Goal: Complete application form

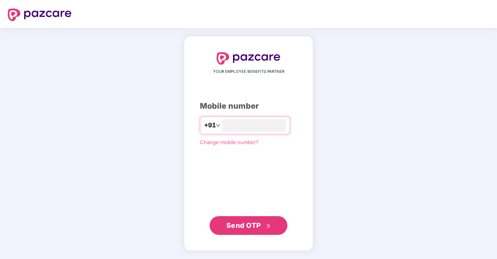
type input "**********"
click at [255, 224] on span "Send OTP" at bounding box center [243, 225] width 35 height 8
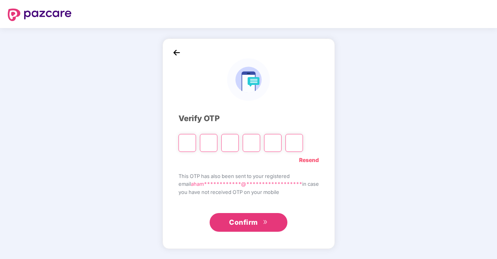
type input "*"
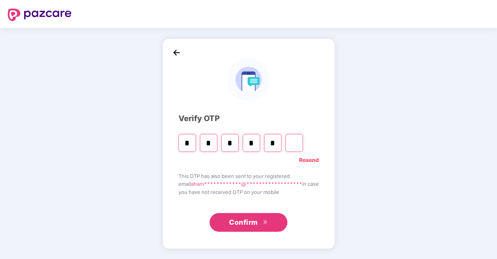
type input "*"
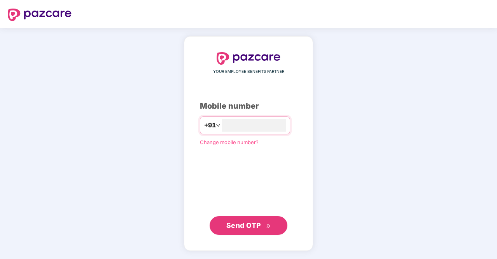
type input "**********"
click at [244, 232] on button "Send OTP" at bounding box center [249, 225] width 78 height 19
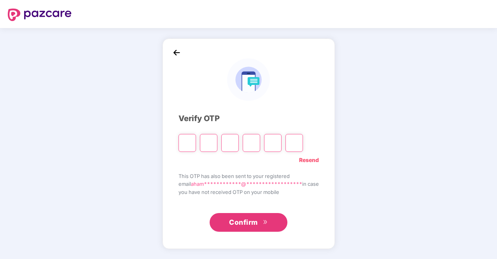
type input "*"
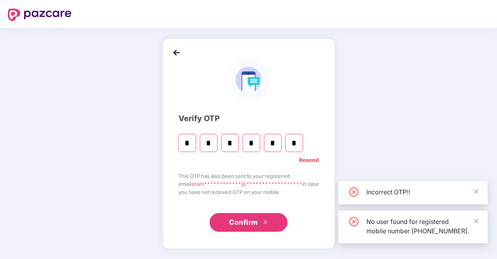
type input "*"
click at [260, 222] on button "Confirm" at bounding box center [249, 222] width 78 height 19
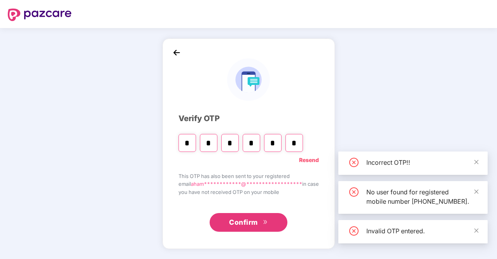
click at [260, 222] on button "Confirm" at bounding box center [249, 222] width 78 height 19
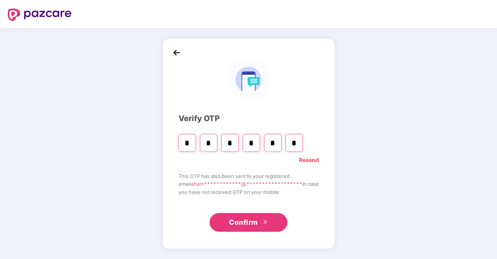
click at [207, 145] on input "*" at bounding box center [209, 143] width 18 height 18
type input "*"
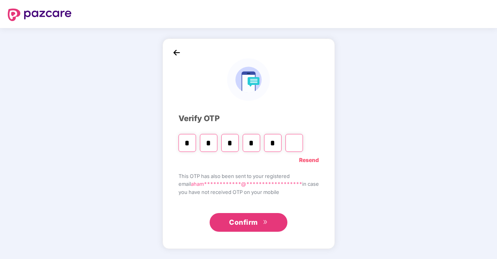
type input "*"
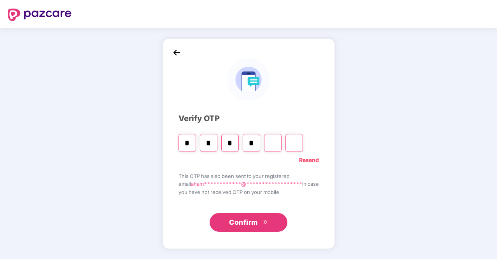
type input "*"
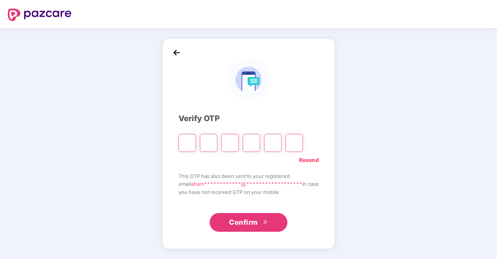
type input "*"
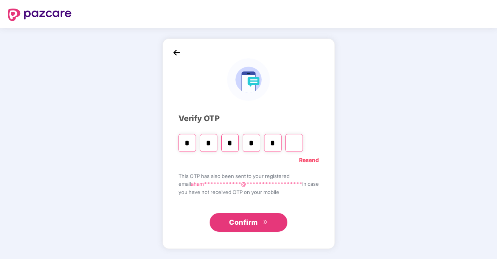
type input "*"
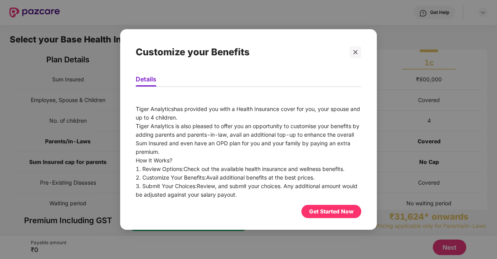
click at [342, 211] on div "Get Started Now" at bounding box center [331, 211] width 44 height 9
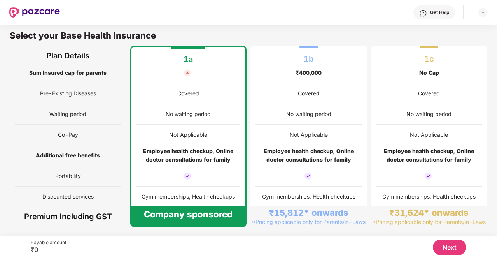
scroll to position [85, 0]
click at [485, 14] on img at bounding box center [483, 12] width 6 height 6
click at [336, 9] on div "Get Help" at bounding box center [274, 12] width 428 height 25
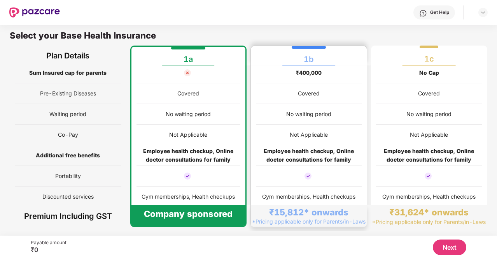
click at [307, 123] on div "No waiting period" at bounding box center [309, 114] width 106 height 21
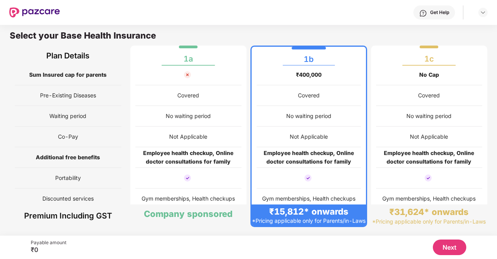
scroll to position [93, 0]
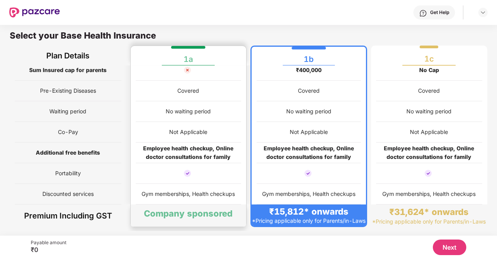
click at [209, 122] on div "Not Applicable" at bounding box center [189, 132] width 106 height 21
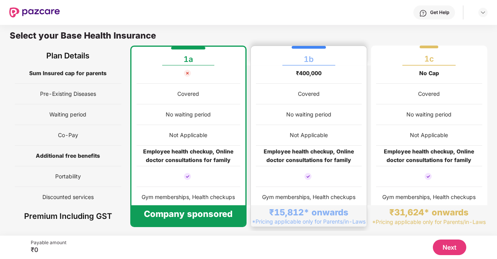
scroll to position [85, 0]
click at [347, 186] on div "Gym memberships, Health checkups" at bounding box center [309, 196] width 106 height 21
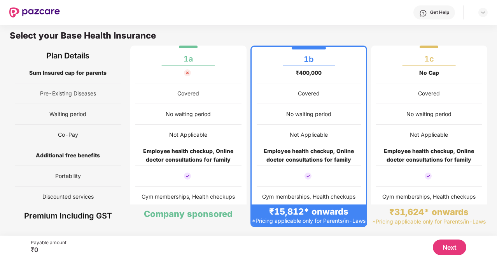
click at [453, 252] on button "Next" at bounding box center [449, 247] width 33 height 16
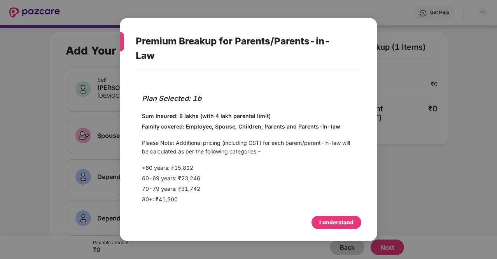
click at [319, 219] on div "I understand" at bounding box center [336, 222] width 34 height 9
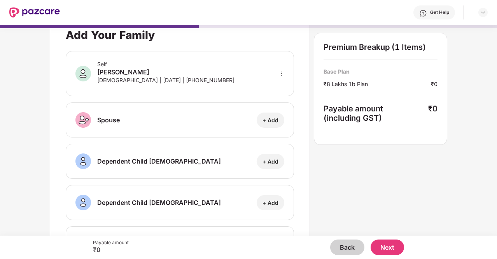
scroll to position [16, 0]
click at [275, 120] on div "+ Add" at bounding box center [271, 119] width 16 height 7
select select "******"
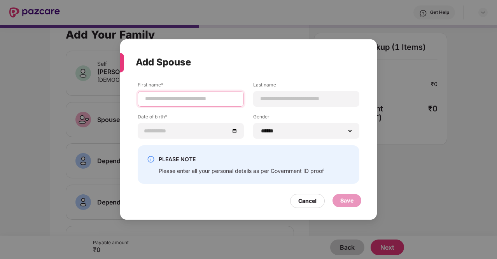
click at [203, 98] on input at bounding box center [190, 99] width 93 height 8
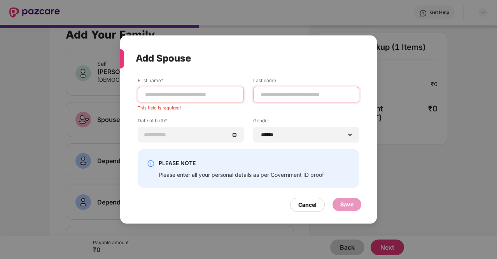
click at [272, 100] on div at bounding box center [306, 95] width 106 height 16
click at [222, 96] on input at bounding box center [190, 95] width 93 height 8
click at [305, 144] on div "First name* This field is required! Last name Date of birth* Gender ****** ****…" at bounding box center [249, 113] width 222 height 72
click at [305, 132] on select "****** **** ******" at bounding box center [306, 135] width 93 height 6
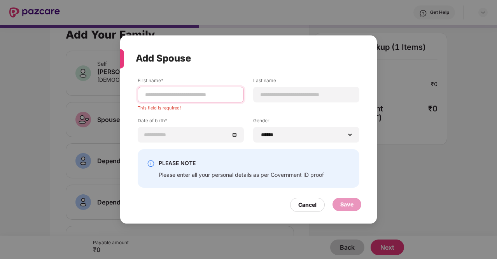
click at [223, 91] on input at bounding box center [190, 95] width 93 height 8
click at [263, 95] on input at bounding box center [306, 95] width 93 height 8
click at [224, 88] on div at bounding box center [191, 95] width 106 height 16
click at [222, 93] on input at bounding box center [190, 95] width 93 height 8
click at [264, 91] on input at bounding box center [306, 95] width 93 height 8
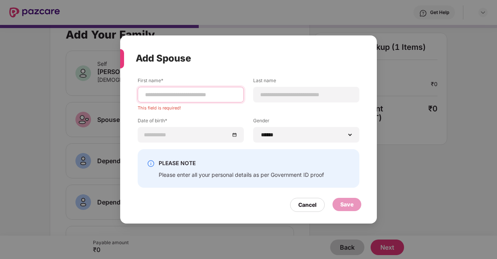
click at [225, 95] on input at bounding box center [190, 95] width 93 height 8
click at [305, 206] on div "Cancel" at bounding box center [307, 204] width 18 height 9
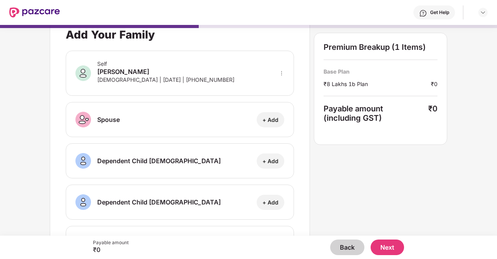
click at [341, 247] on button "Back" at bounding box center [347, 247] width 34 height 16
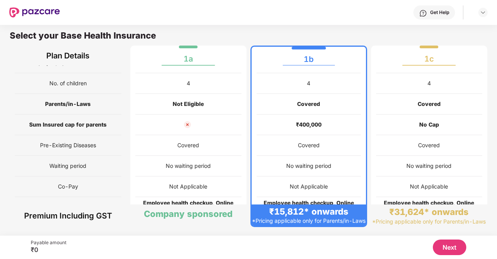
scroll to position [93, 0]
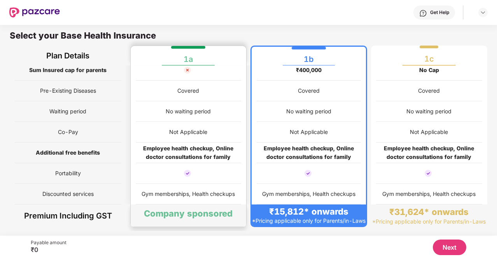
click at [199, 128] on div "Not Applicable" at bounding box center [188, 132] width 38 height 9
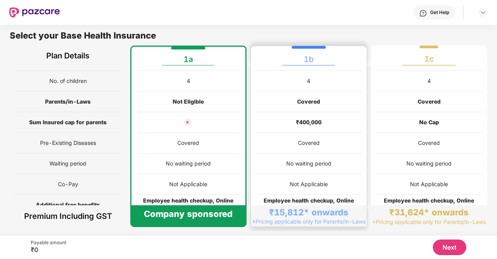
scroll to position [35, 0]
click at [312, 146] on div "Covered" at bounding box center [309, 143] width 22 height 9
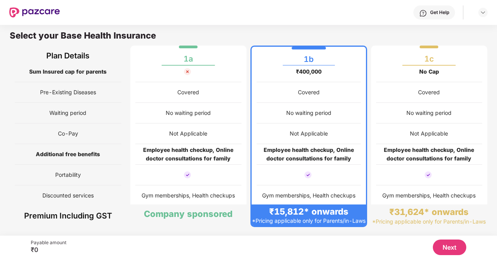
scroll to position [93, 0]
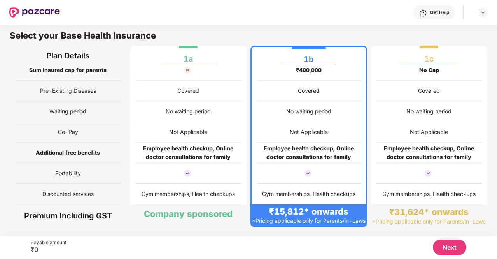
click at [445, 246] on button "Next" at bounding box center [449, 247] width 33 height 16
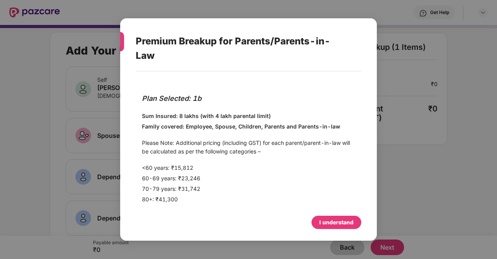
click at [328, 229] on div "I understand" at bounding box center [337, 222] width 50 height 13
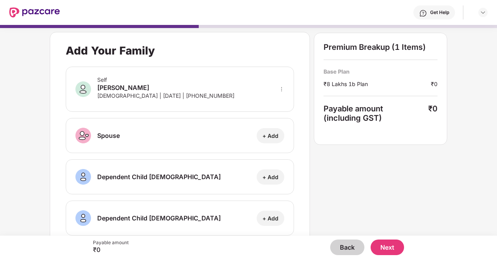
click at [347, 248] on button "Back" at bounding box center [347, 247] width 34 height 16
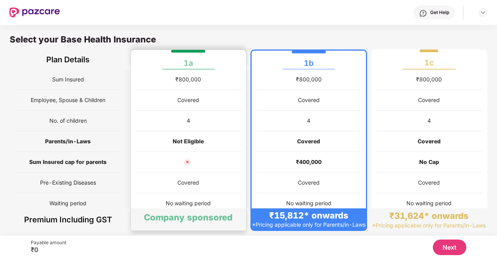
click at [206, 139] on div "Not Eligible" at bounding box center [189, 141] width 106 height 21
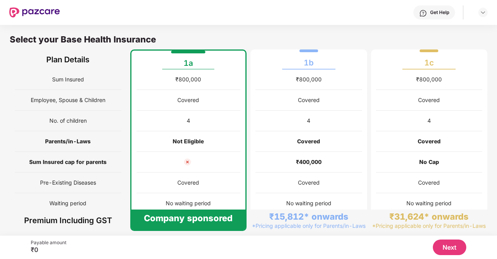
click at [457, 246] on button "Next" at bounding box center [449, 247] width 33 height 16
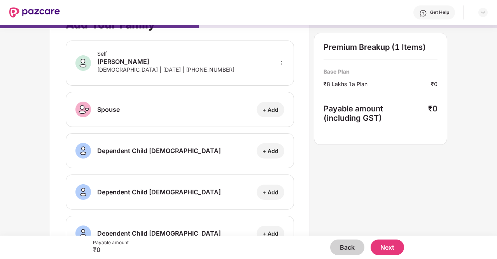
scroll to position [26, 0]
click at [267, 107] on div "+ Add" at bounding box center [271, 108] width 16 height 7
select select "******"
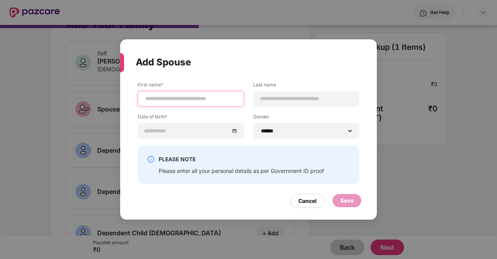
click at [212, 97] on input at bounding box center [190, 99] width 93 height 8
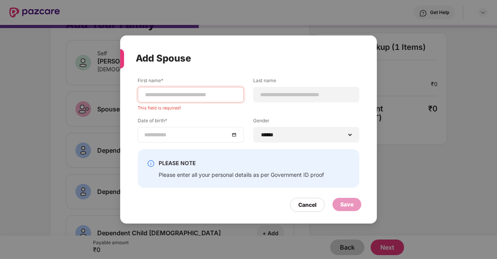
click at [235, 127] on div at bounding box center [191, 135] width 106 height 16
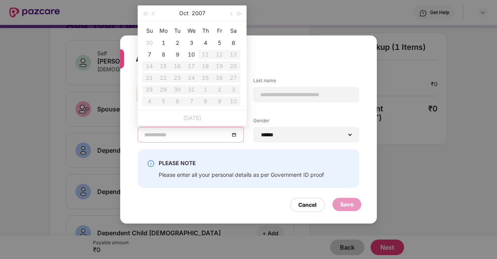
click at [236, 136] on div at bounding box center [190, 134] width 93 height 9
type input "**********"
click at [202, 10] on button "2007" at bounding box center [199, 13] width 14 height 16
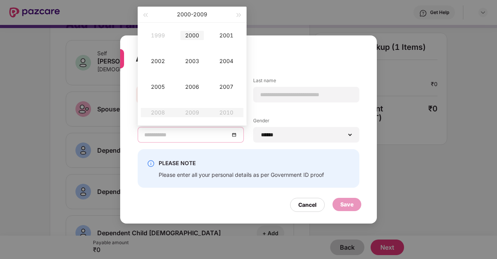
type input "**********"
click at [191, 36] on div "2000" at bounding box center [192, 35] width 23 height 9
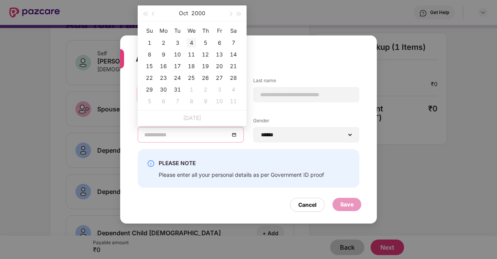
type input "**********"
click at [183, 14] on button "Oct" at bounding box center [183, 13] width 9 height 16
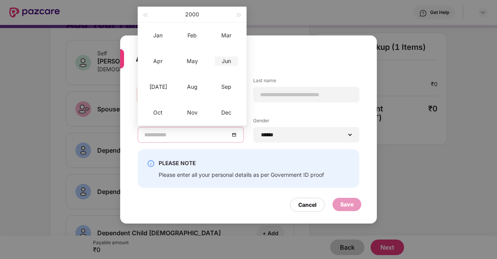
type input "**********"
click at [226, 56] on div "Jun" at bounding box center [226, 60] width 23 height 9
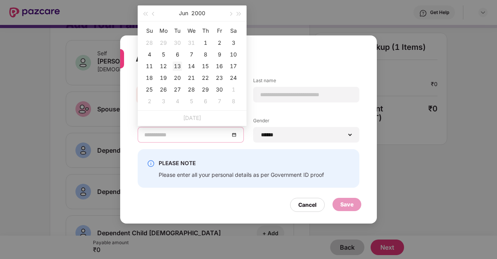
type input "**********"
click at [176, 66] on div "13" at bounding box center [177, 65] width 9 height 9
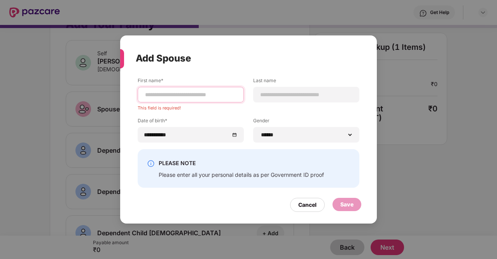
click at [205, 93] on input at bounding box center [190, 95] width 93 height 8
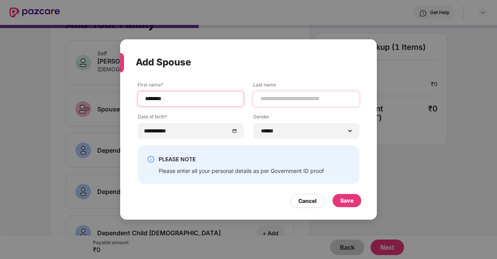
type input "********"
click at [265, 97] on input at bounding box center [306, 99] width 93 height 8
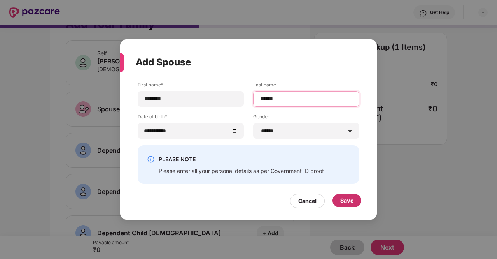
type input "******"
click at [342, 198] on div "Save" at bounding box center [346, 200] width 13 height 9
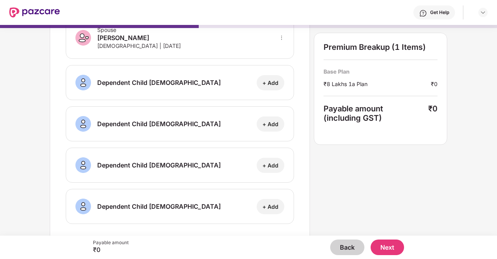
scroll to position [105, 0]
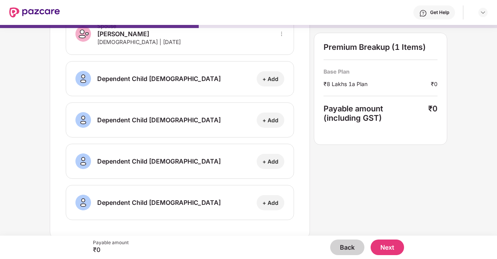
click at [388, 250] on button "Next" at bounding box center [387, 247] width 33 height 16
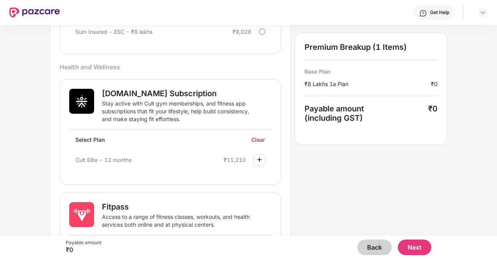
scroll to position [321, 0]
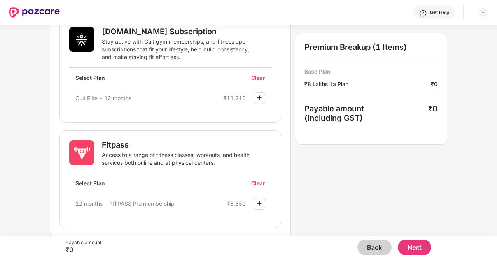
click at [238, 203] on div "₹8,850" at bounding box center [236, 203] width 19 height 7
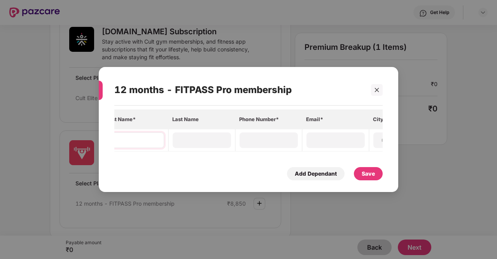
scroll to position [0, 149]
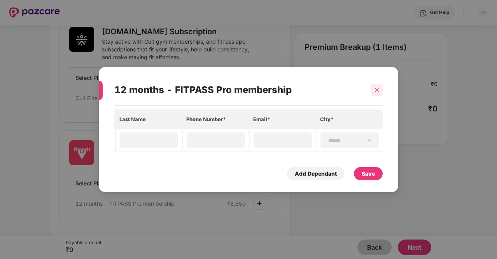
click at [377, 88] on icon "close" at bounding box center [377, 90] width 4 height 4
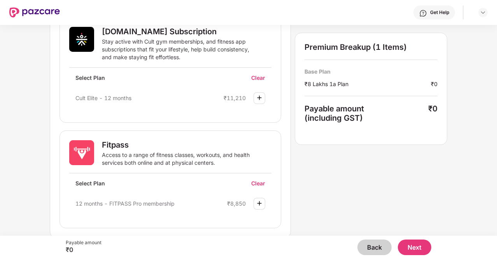
click at [414, 251] on button "Next" at bounding box center [414, 247] width 33 height 16
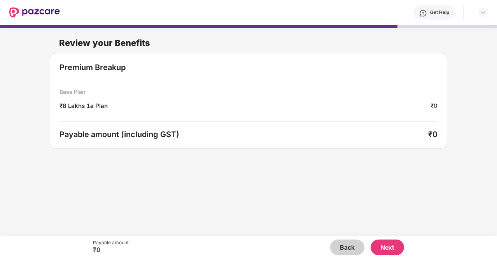
click at [344, 240] on button "Back" at bounding box center [347, 247] width 34 height 16
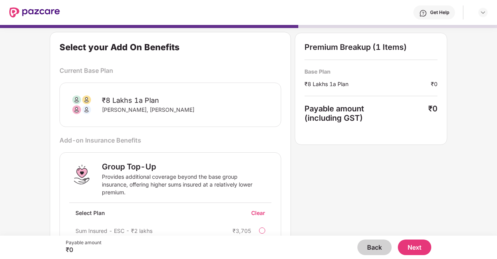
click at [369, 249] on button "Back" at bounding box center [375, 247] width 34 height 16
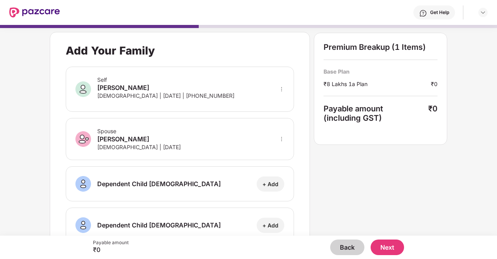
click at [349, 250] on button "Back" at bounding box center [347, 247] width 34 height 16
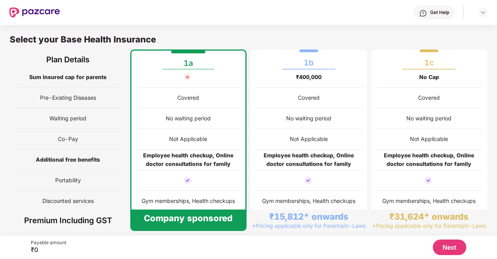
scroll to position [4, 0]
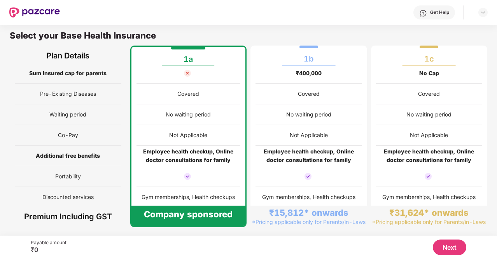
click at [447, 252] on button "Next" at bounding box center [449, 247] width 33 height 16
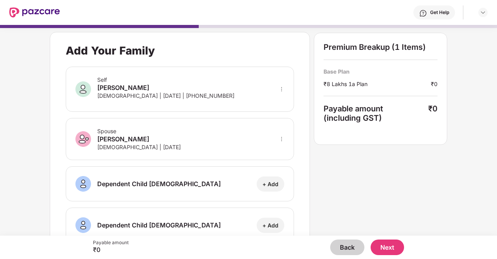
click at [388, 248] on button "Next" at bounding box center [387, 247] width 33 height 16
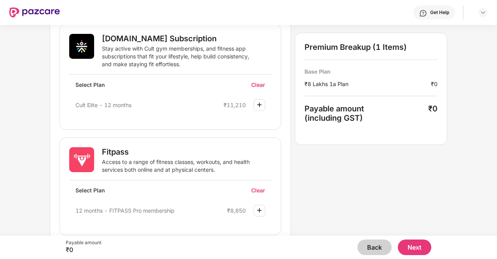
scroll to position [321, 0]
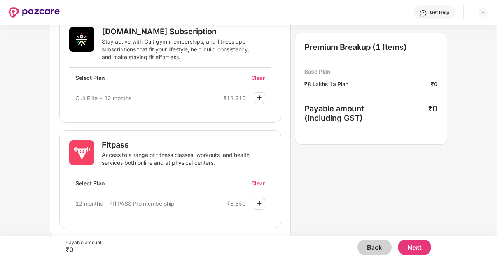
click at [260, 76] on div "Clear" at bounding box center [261, 77] width 20 height 7
click at [257, 98] on img at bounding box center [259, 97] width 9 height 9
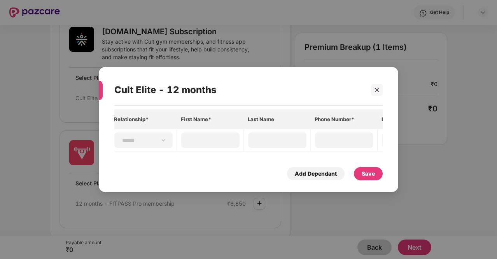
scroll to position [0, 3]
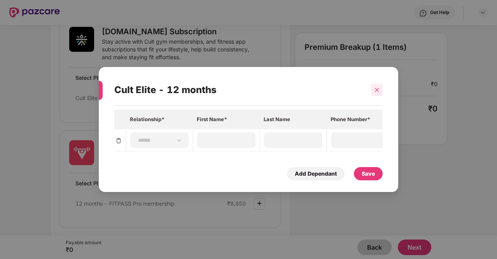
click at [380, 86] on div at bounding box center [377, 90] width 12 height 12
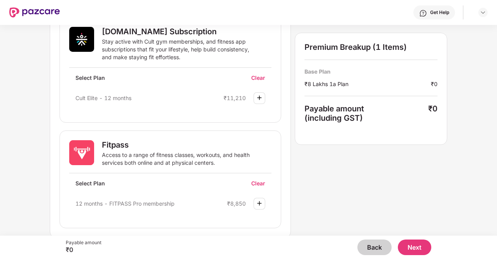
click at [409, 252] on button "Next" at bounding box center [414, 247] width 33 height 16
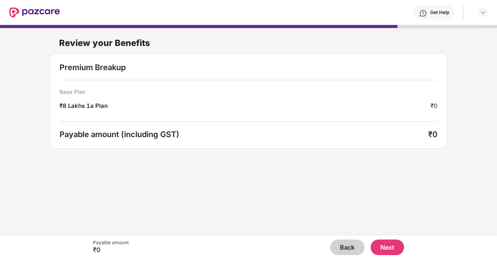
click at [384, 250] on button "Next" at bounding box center [387, 247] width 33 height 16
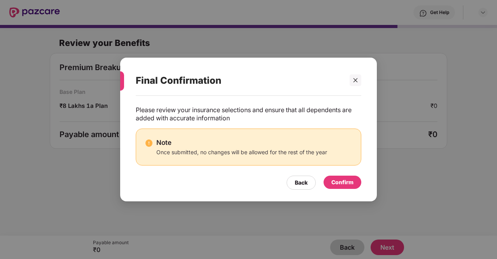
click at [349, 180] on div "Confirm" at bounding box center [342, 182] width 22 height 9
